Goal: Check status: Check status

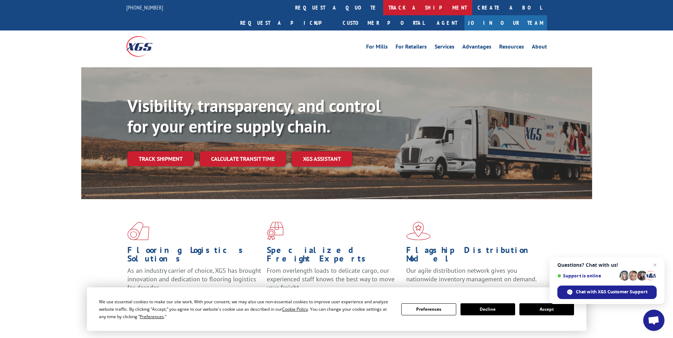
click at [383, 4] on link "track a shipment" at bounding box center [427, 7] width 89 height 15
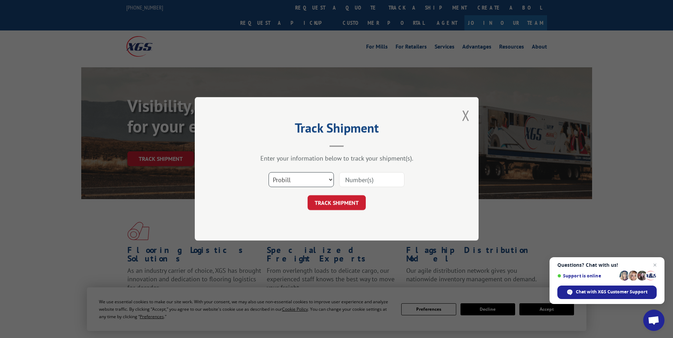
click at [299, 177] on select "Select category... Probill BOL PO" at bounding box center [301, 180] width 65 height 15
select select "bol"
click at [269, 173] on select "Select category... Probill BOL PO" at bounding box center [301, 180] width 65 height 15
click at [347, 179] on input at bounding box center [371, 180] width 65 height 15
paste input "130808"
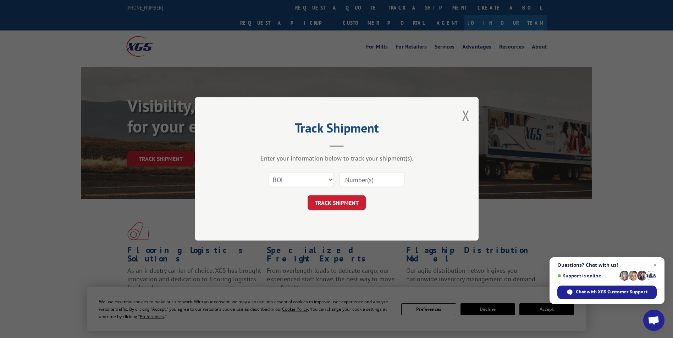
type input "130808"
click at [372, 180] on input "130808" at bounding box center [371, 180] width 65 height 15
type input "7055726"
click at [345, 203] on button "TRACK SHIPMENT" at bounding box center [337, 203] width 58 height 15
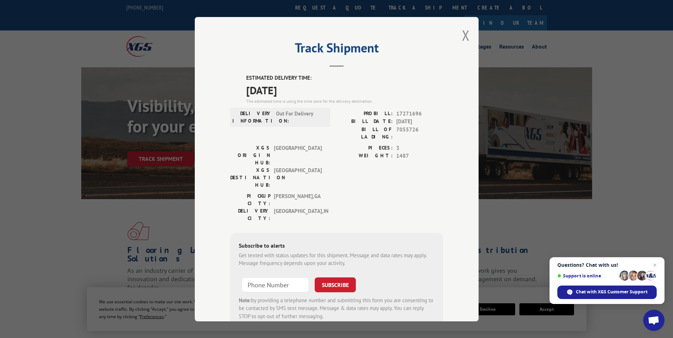
click at [397, 90] on span "[DATE]" at bounding box center [344, 90] width 197 height 16
click at [436, 192] on div "PICKUP CITY: [GEOGRAPHIC_DATA] , [GEOGRAPHIC_DATA]: [GEOGRAPHIC_DATA] , [GEOGRA…" at bounding box center [336, 208] width 213 height 33
click at [619, 293] on span "Chat with XGS Customer Support" at bounding box center [612, 292] width 72 height 6
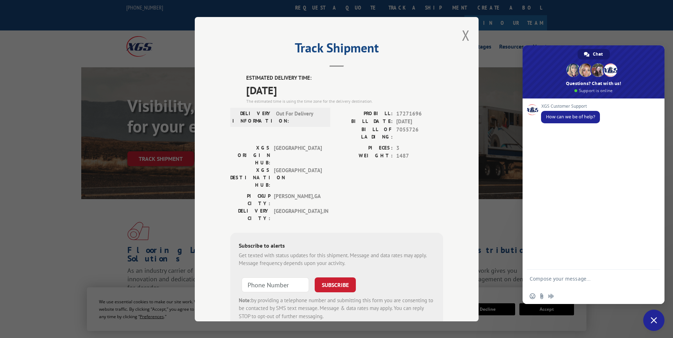
click at [405, 129] on span "7055726" at bounding box center [419, 133] width 47 height 15
copy span "7055726"
click at [577, 278] on textarea "Compose your message..." at bounding box center [586, 282] width 112 height 13
paste textarea "7055726"
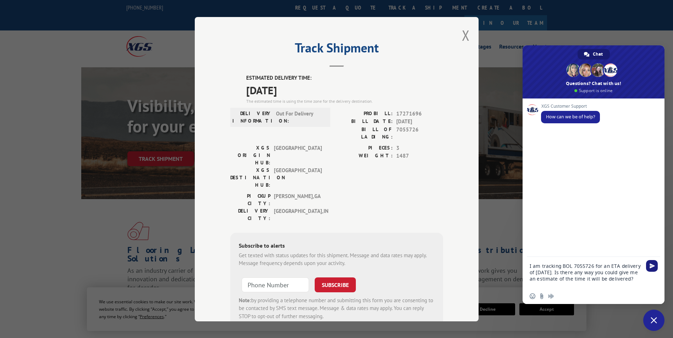
type textarea "I am tracking BOL 7055726 for an ETA delivery of [DATE]. Is there any way you c…"
click at [650, 264] on span "Send" at bounding box center [651, 266] width 5 height 5
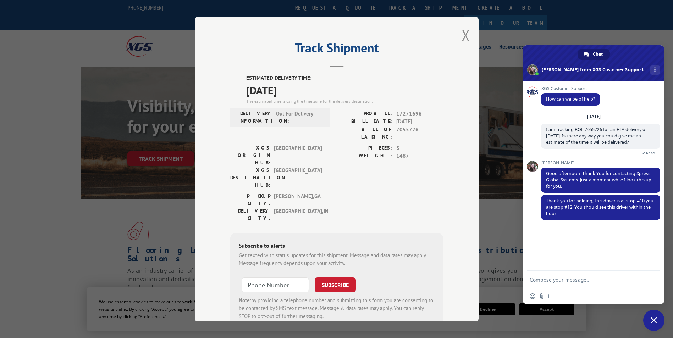
click at [607, 282] on textarea "Compose your message..." at bounding box center [586, 280] width 112 height 6
type textarea "So it is delivering [DATE]?"
click at [650, 280] on span "Send" at bounding box center [651, 279] width 5 height 5
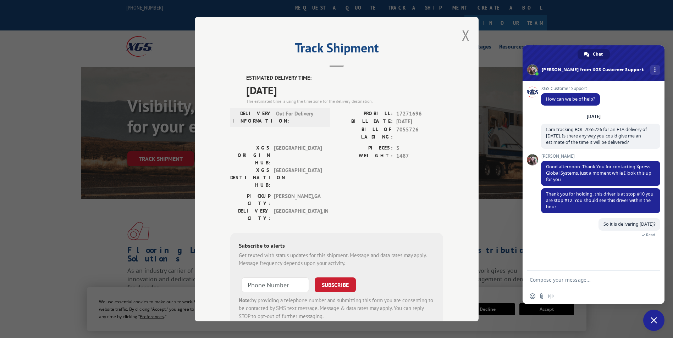
click at [558, 279] on textarea "Compose your message..." at bounding box center [586, 280] width 112 height 6
click at [465, 32] on button "Close modal" at bounding box center [466, 35] width 8 height 19
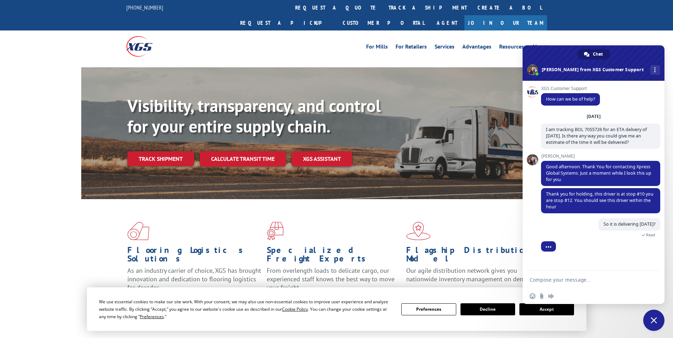
click at [49, 127] on div "Visibility, transparency, and control for your entire supply chain. Track shipm…" at bounding box center [336, 140] width 673 height 146
click at [614, 278] on textarea "Compose your message..." at bounding box center [586, 280] width 112 height 6
type textarea "Great, thank you!"
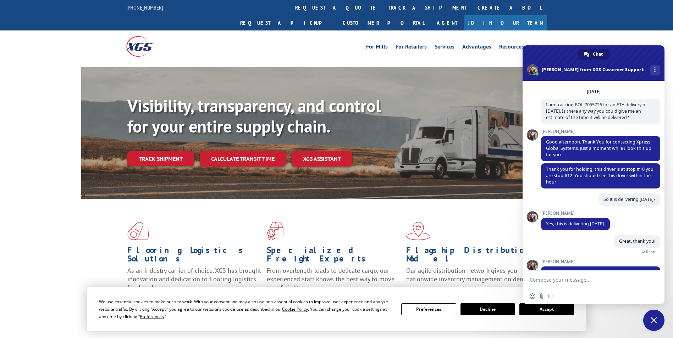
scroll to position [48, 0]
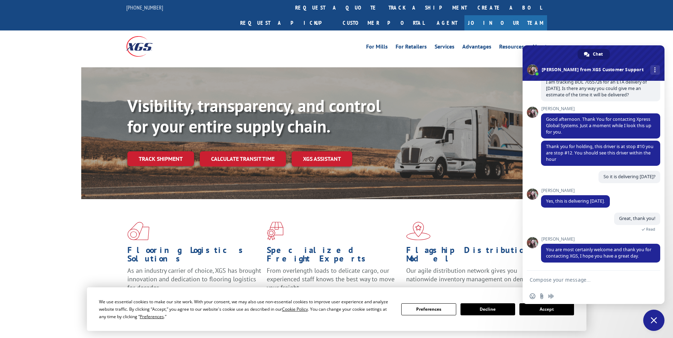
click at [657, 320] on span "Close chat" at bounding box center [654, 320] width 6 height 6
